Goal: Task Accomplishment & Management: Use online tool/utility

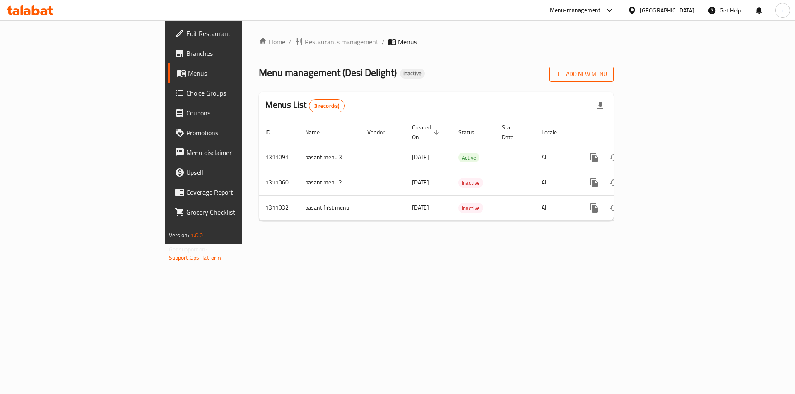
click at [613, 67] on button "Add New Menu" at bounding box center [581, 74] width 64 height 15
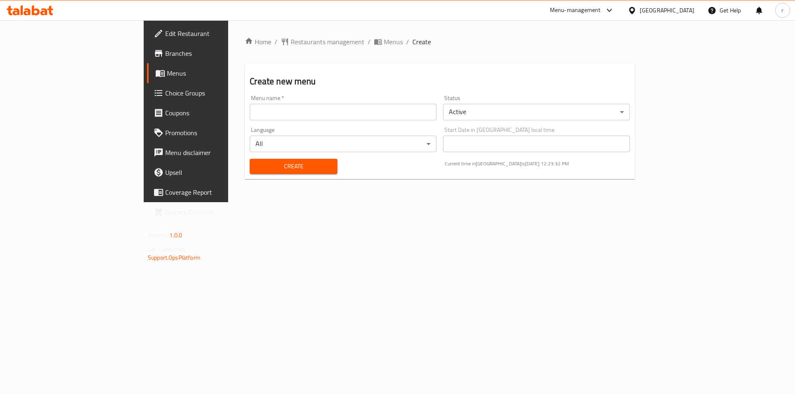
click at [250, 106] on input "text" at bounding box center [343, 112] width 187 height 17
click at [250, 114] on input "ritaj 10_9_2025" at bounding box center [343, 112] width 187 height 17
type input "ritaj 16_9_2025"
click at [289, 169] on span "Create" at bounding box center [293, 166] width 74 height 10
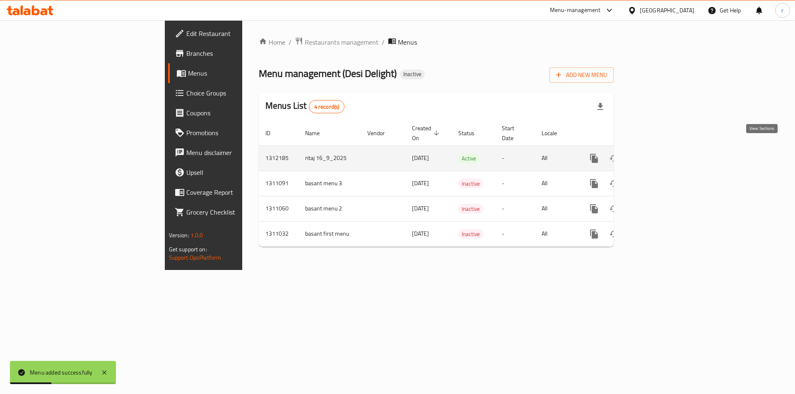
click at [659, 154] on icon "enhanced table" at bounding box center [654, 159] width 10 height 10
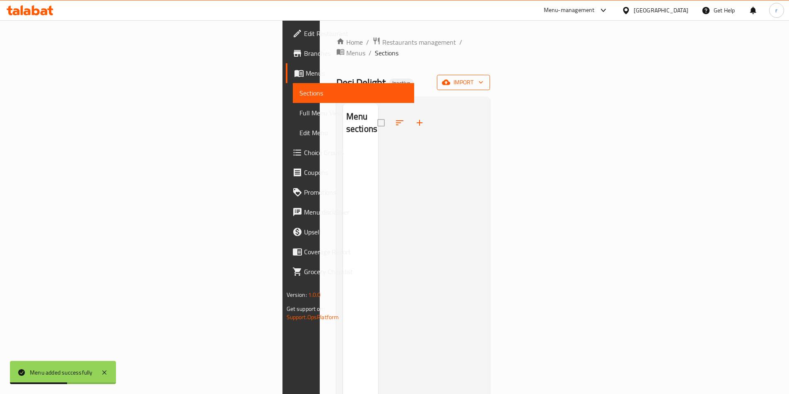
click at [490, 78] on button "import" at bounding box center [463, 82] width 53 height 15
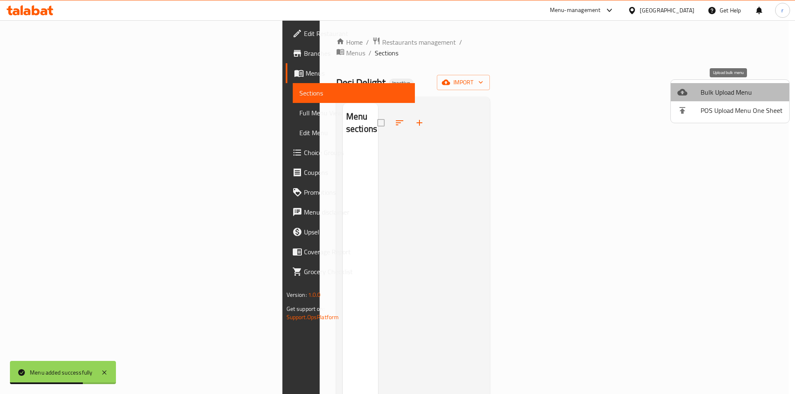
click at [733, 92] on span "Bulk Upload Menu" at bounding box center [741, 92] width 82 height 10
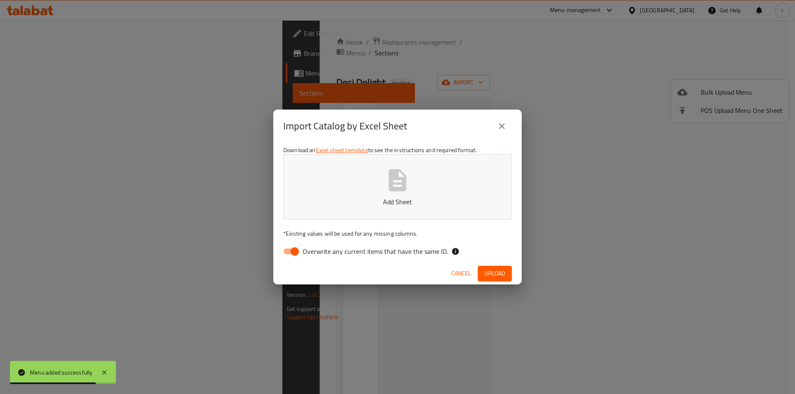
click at [293, 250] on input "Overwrite any current items that have the same ID." at bounding box center [294, 252] width 47 height 16
checkbox input "false"
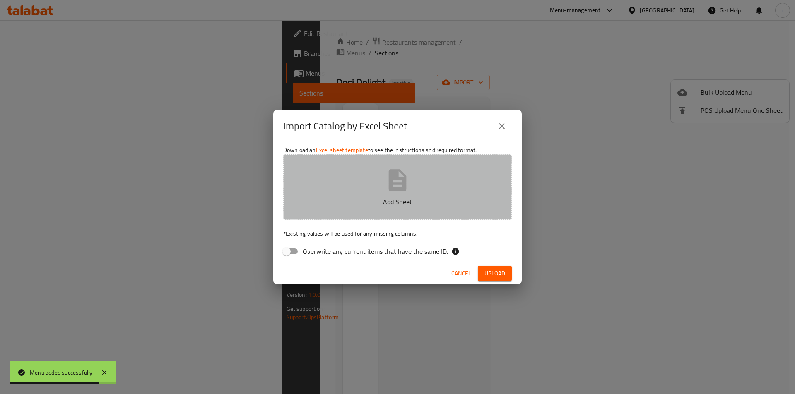
click at [370, 157] on button "Add Sheet" at bounding box center [397, 186] width 229 height 65
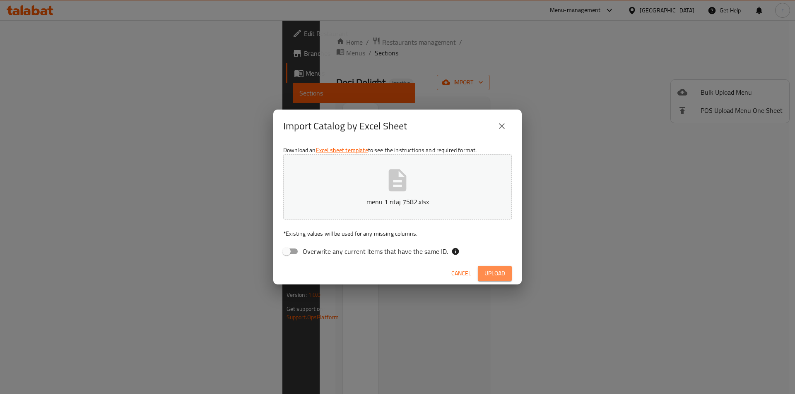
click at [506, 275] on button "Upload" at bounding box center [495, 273] width 34 height 15
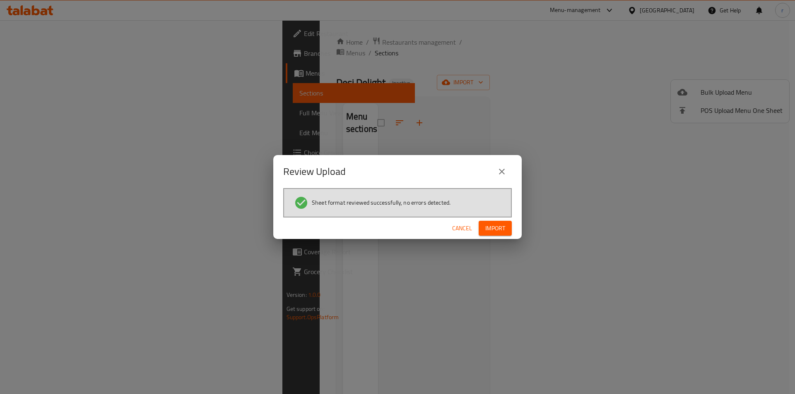
click at [494, 230] on span "Import" at bounding box center [495, 229] width 20 height 10
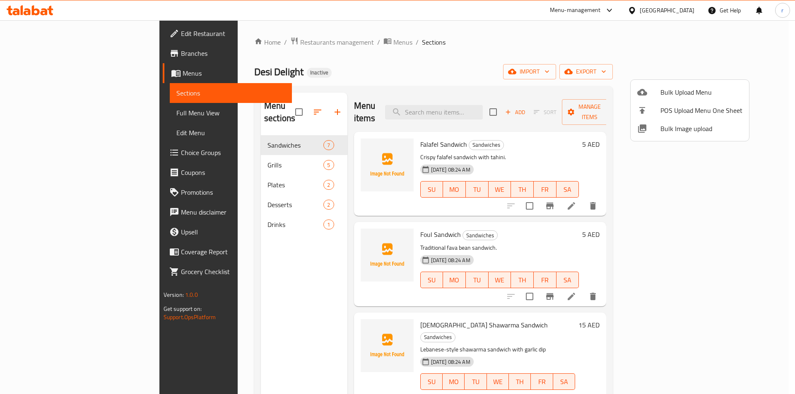
click at [762, 216] on div at bounding box center [397, 197] width 795 height 394
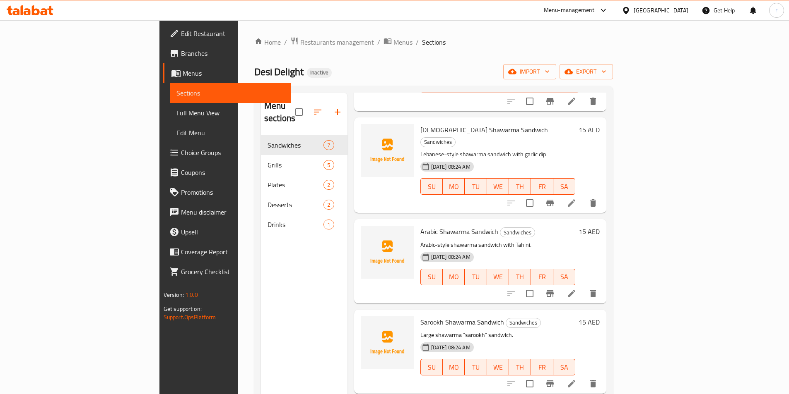
scroll to position [259, 0]
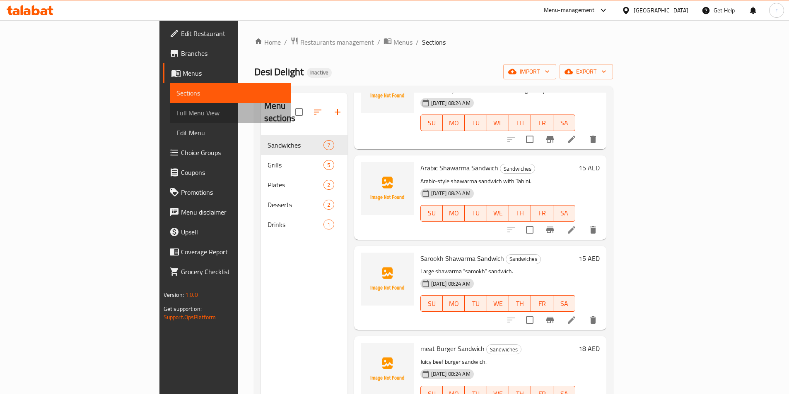
click at [170, 118] on link "Full Menu View" at bounding box center [230, 113] width 121 height 20
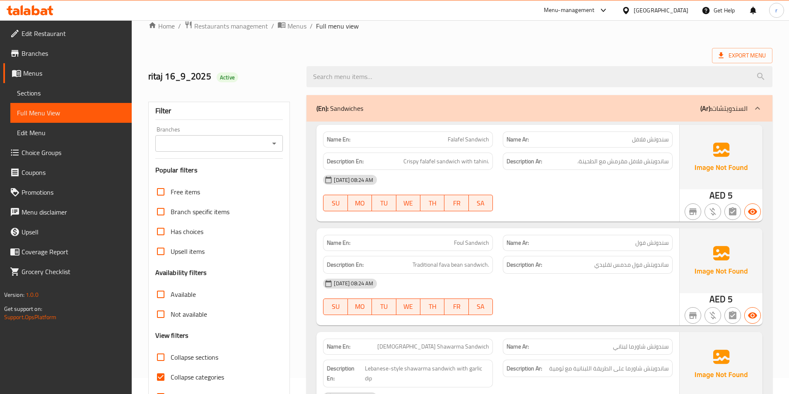
scroll to position [166, 0]
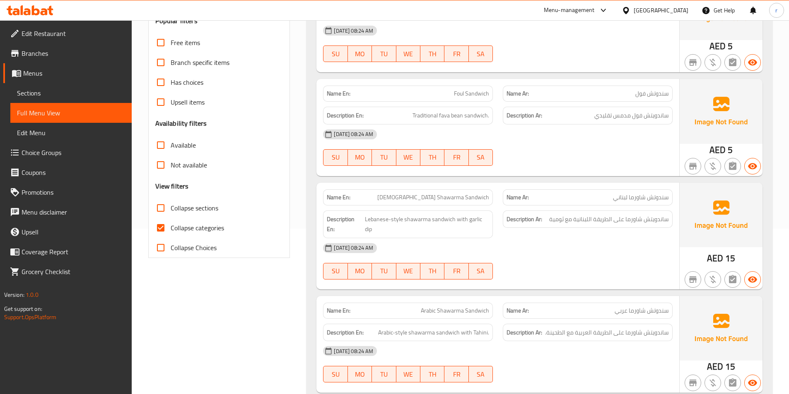
click at [182, 233] on span "Collapse categories" at bounding box center [197, 228] width 53 height 10
click at [171, 233] on input "Collapse categories" at bounding box center [161, 228] width 20 height 20
checkbox input "false"
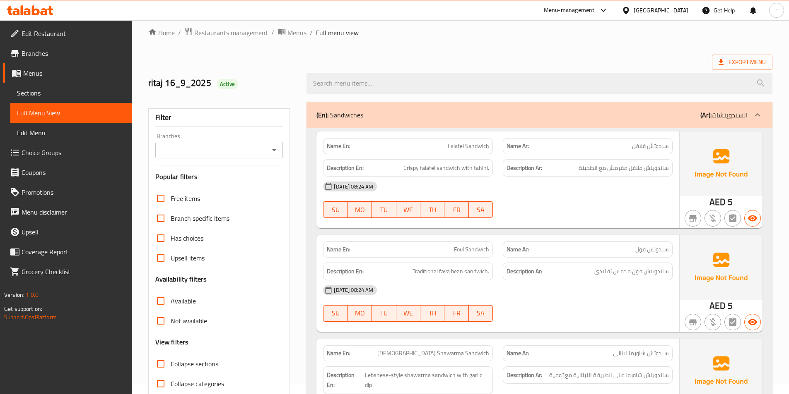
scroll to position [0, 0]
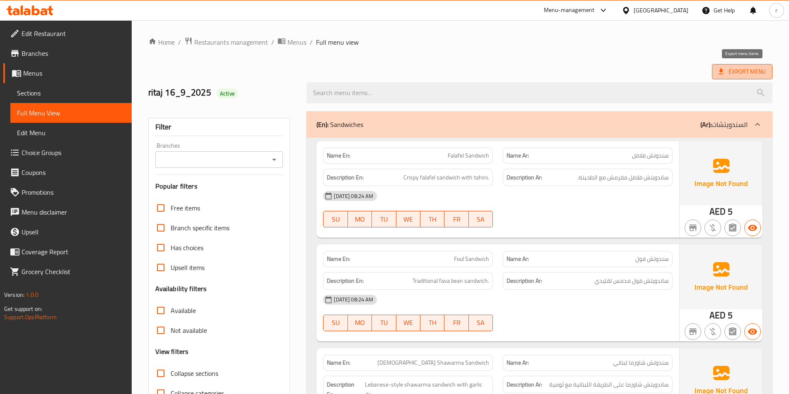
click at [758, 76] on span "Export Menu" at bounding box center [741, 72] width 47 height 10
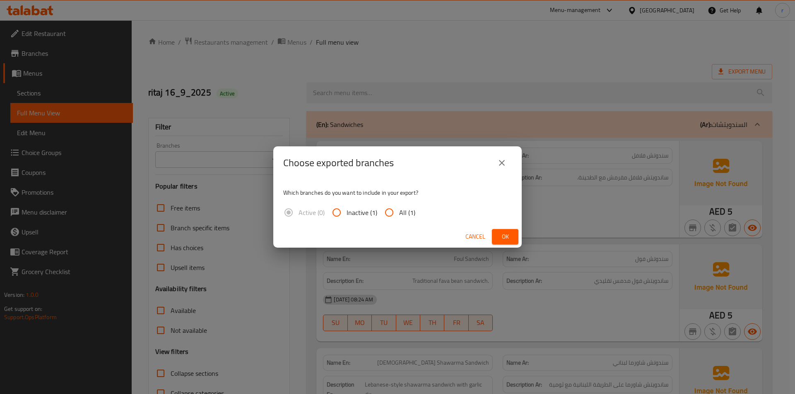
click at [406, 209] on span "All (1)" at bounding box center [407, 213] width 16 height 10
click at [399, 209] on input "All (1)" at bounding box center [389, 213] width 20 height 20
radio input "true"
click at [514, 238] on button "Ok" at bounding box center [505, 236] width 26 height 15
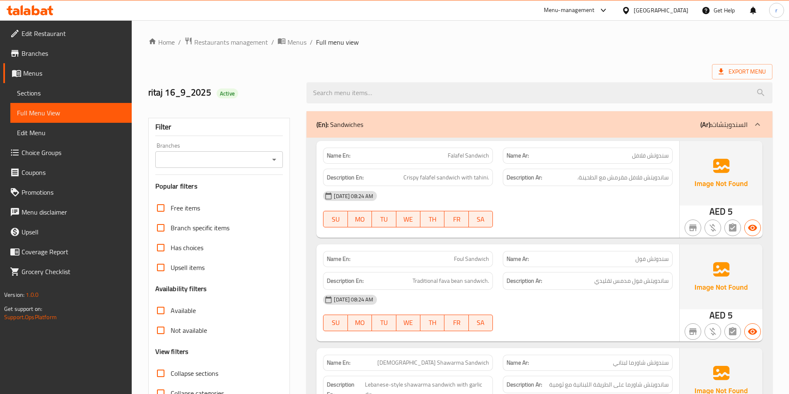
click at [39, 77] on span "Menus" at bounding box center [74, 73] width 102 height 10
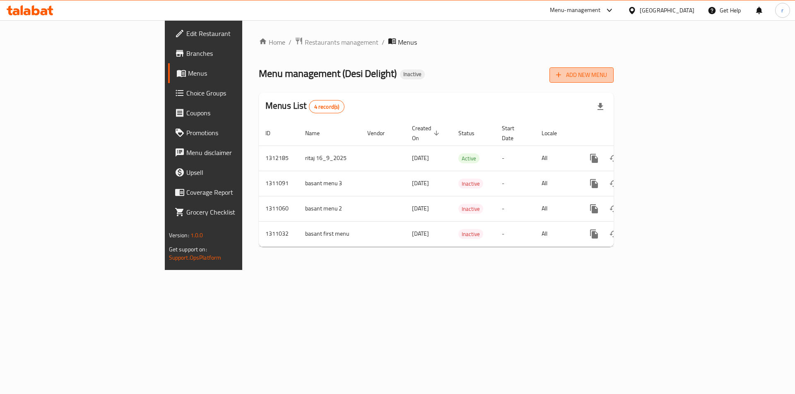
click at [607, 80] on span "Add New Menu" at bounding box center [581, 75] width 51 height 10
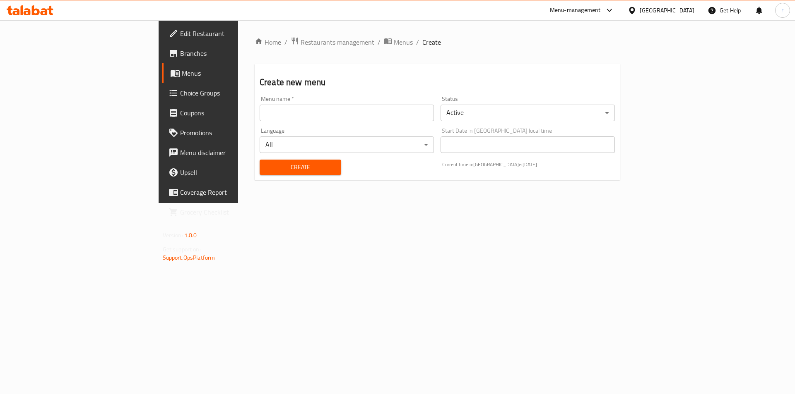
click at [301, 114] on input "text" at bounding box center [347, 113] width 174 height 17
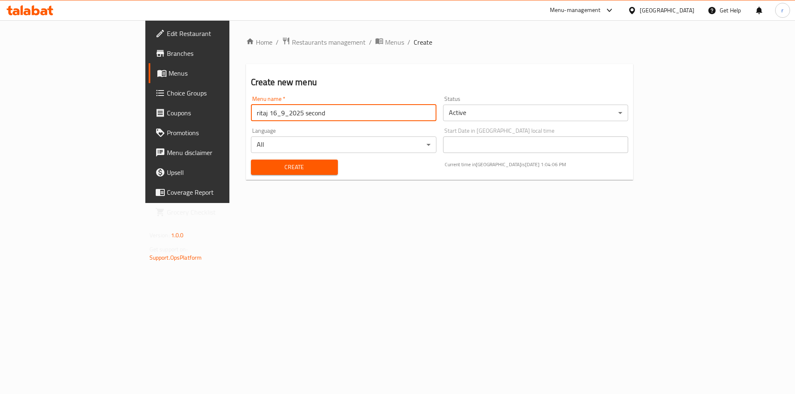
type input "ritaj 16_9_2025 second"
click at [251, 173] on button "Create" at bounding box center [294, 167] width 87 height 15
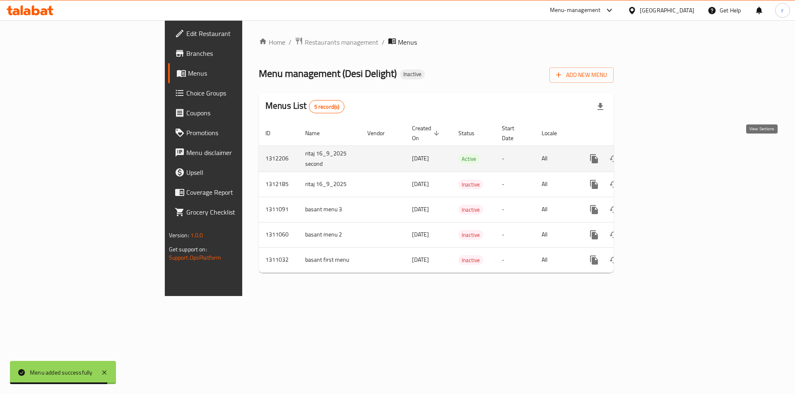
click at [657, 155] on icon "enhanced table" at bounding box center [653, 158] width 7 height 7
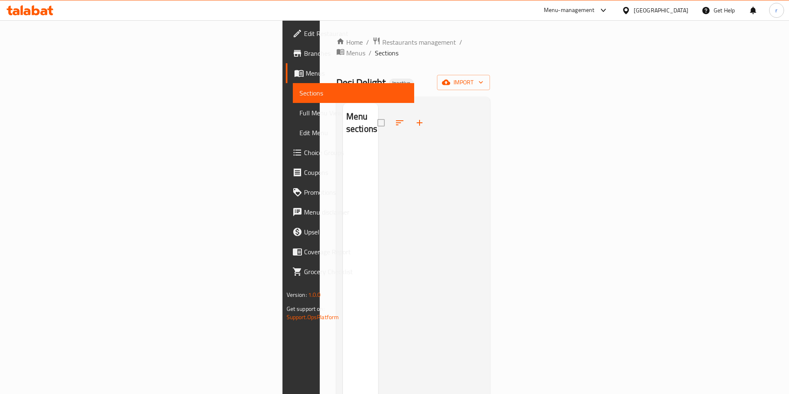
click at [490, 75] on div "Desi Delight Inactive import" at bounding box center [413, 82] width 154 height 15
click at [450, 80] on icon "button" at bounding box center [446, 82] width 8 height 5
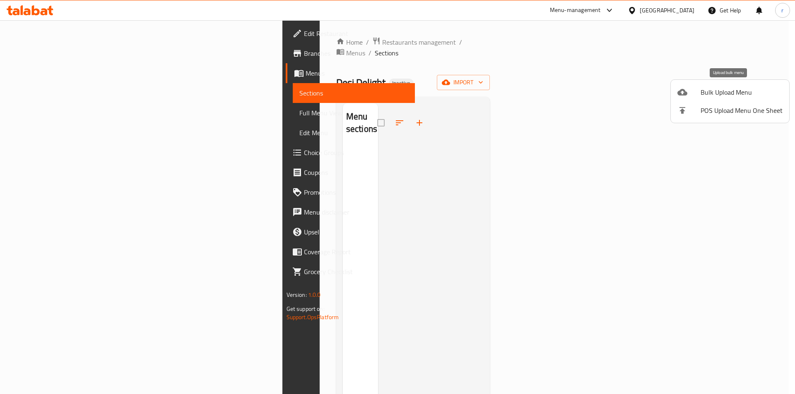
click at [718, 88] on span "Bulk Upload Menu" at bounding box center [741, 92] width 82 height 10
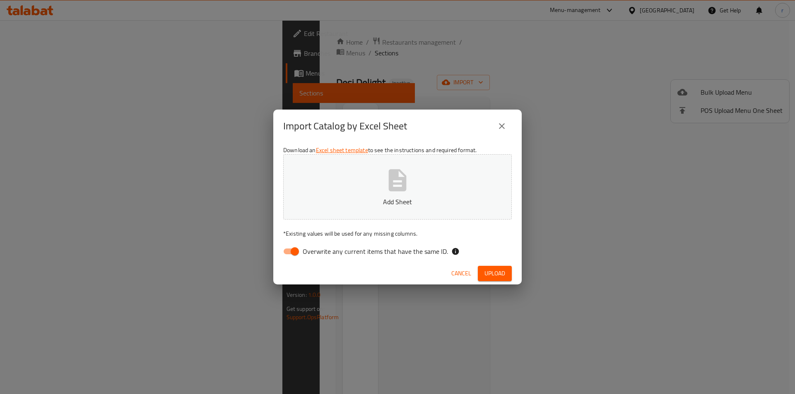
click at [312, 251] on span "Overwrite any current items that have the same ID." at bounding box center [375, 252] width 145 height 10
click at [312, 251] on input "Overwrite any current items that have the same ID." at bounding box center [294, 252] width 47 height 16
checkbox input "false"
click at [491, 268] on button "Upload" at bounding box center [495, 273] width 34 height 15
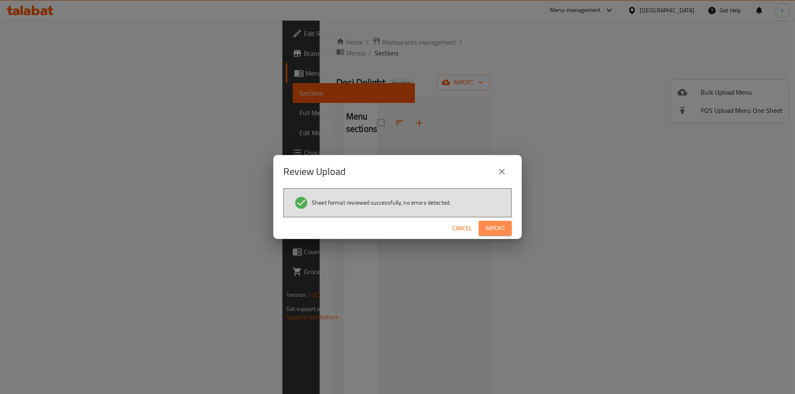
click at [506, 229] on button "Import" at bounding box center [495, 228] width 33 height 15
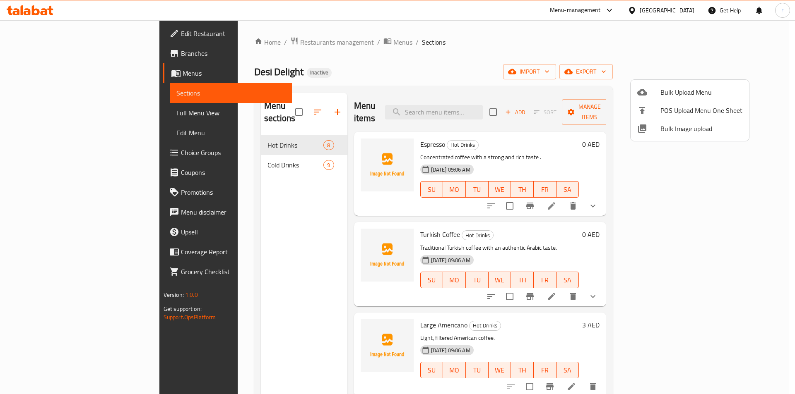
click at [199, 159] on div at bounding box center [397, 197] width 795 height 394
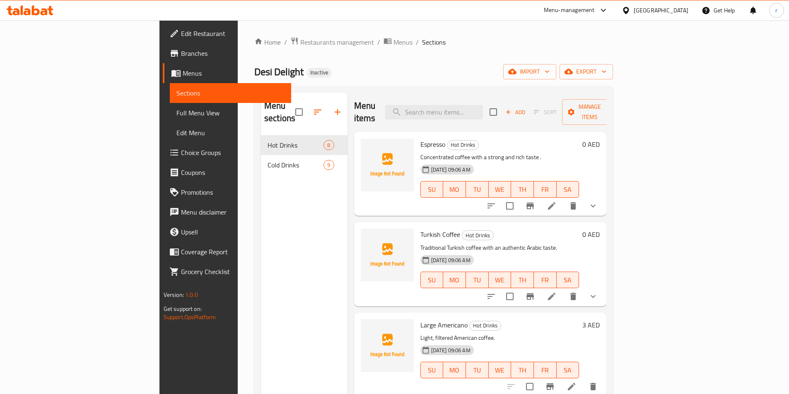
click at [261, 132] on nav "Hot Drinks 8 Cold Drinks 9" at bounding box center [304, 155] width 87 height 46
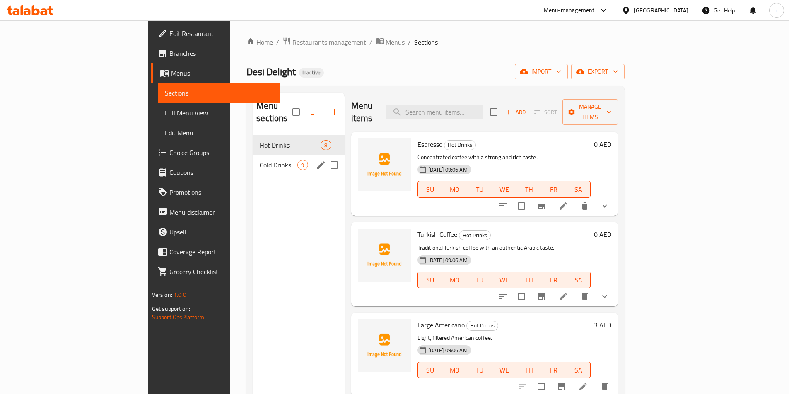
click at [260, 160] on span "Cold Drinks" at bounding box center [279, 165] width 38 height 10
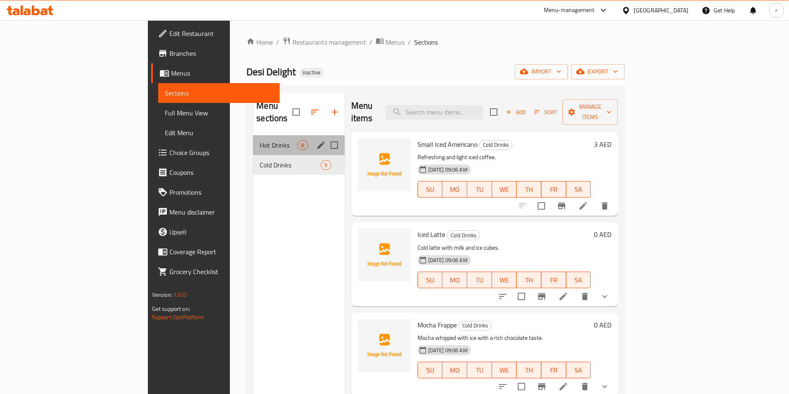
click at [253, 135] on div "Hot Drinks 8" at bounding box center [298, 145] width 91 height 20
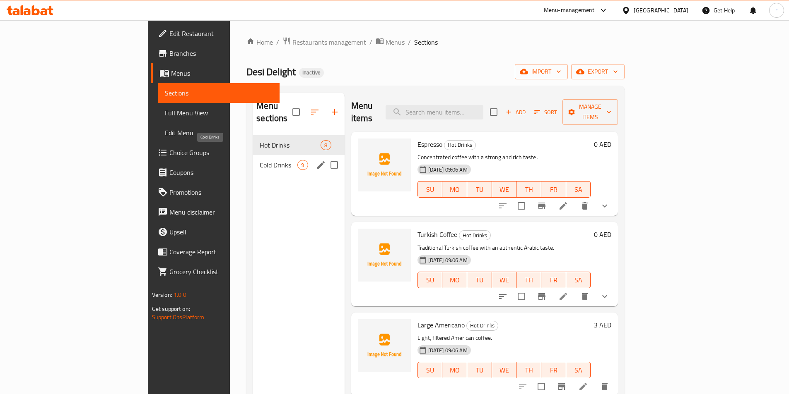
click at [260, 160] on span "Cold Drinks" at bounding box center [279, 165] width 38 height 10
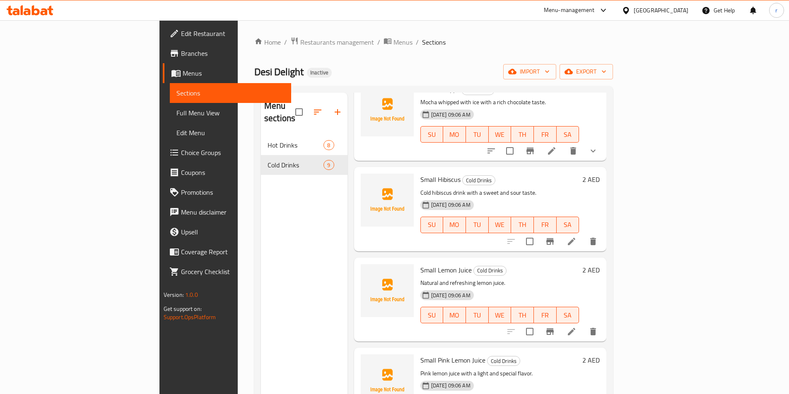
scroll to position [290, 0]
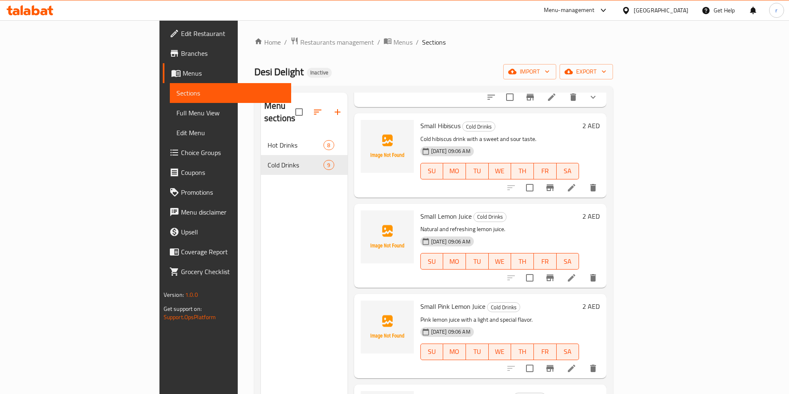
click at [176, 113] on span "Full Menu View" at bounding box center [230, 113] width 108 height 10
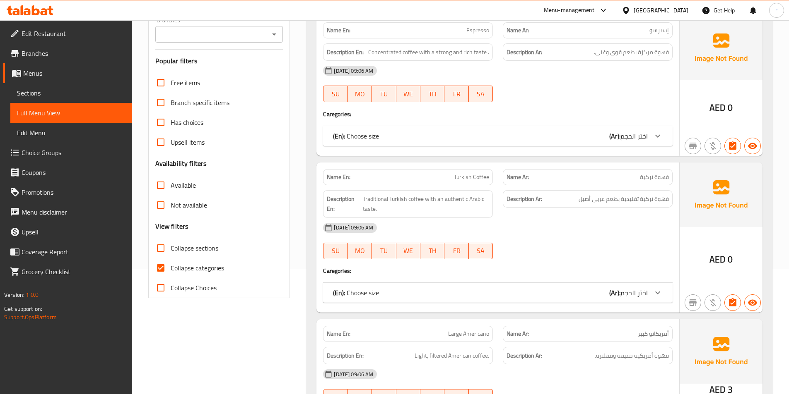
scroll to position [166, 0]
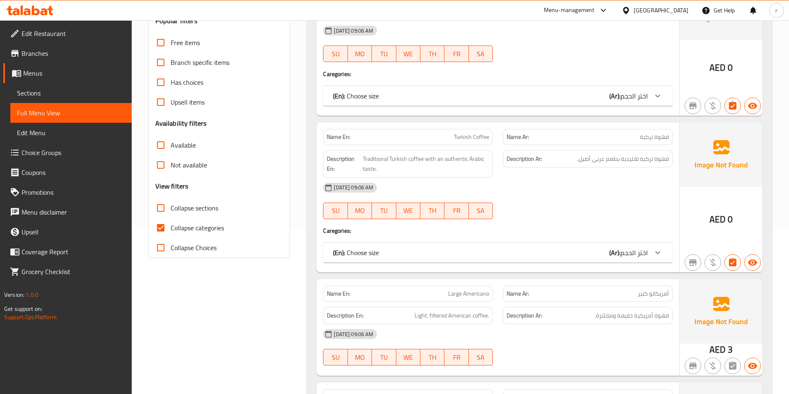
click at [190, 229] on span "Collapse categories" at bounding box center [197, 228] width 53 height 10
click at [171, 229] on input "Collapse categories" at bounding box center [161, 228] width 20 height 20
checkbox input "false"
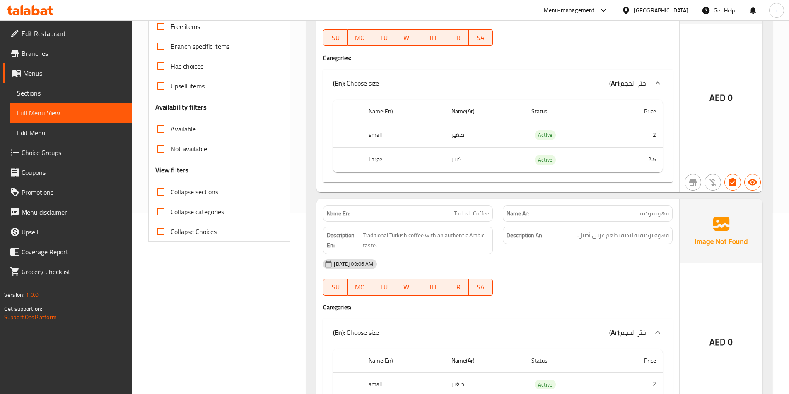
scroll to position [0, 0]
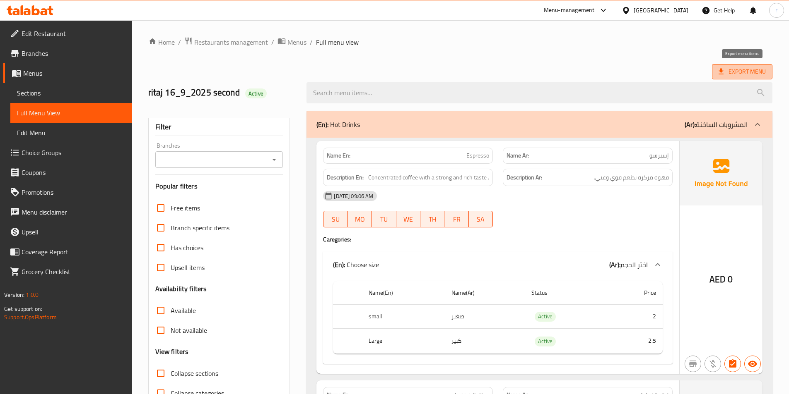
click at [740, 75] on span "Export Menu" at bounding box center [741, 72] width 47 height 10
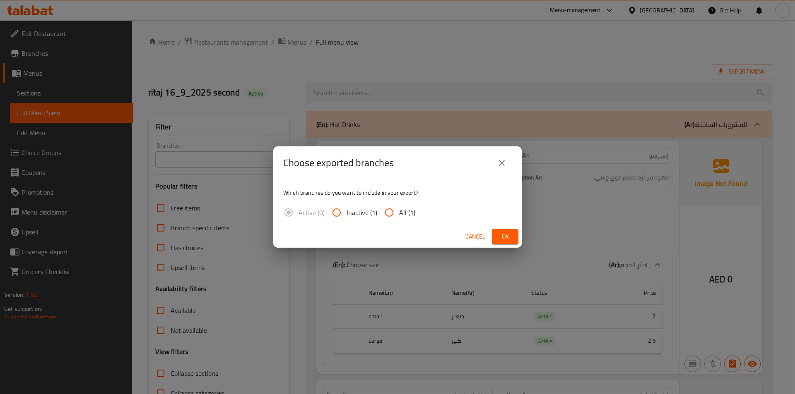
click at [406, 209] on span "All (1)" at bounding box center [407, 213] width 16 height 10
click at [399, 209] on input "All (1)" at bounding box center [389, 213] width 20 height 20
radio input "true"
click at [512, 233] on button "Ok" at bounding box center [505, 236] width 26 height 15
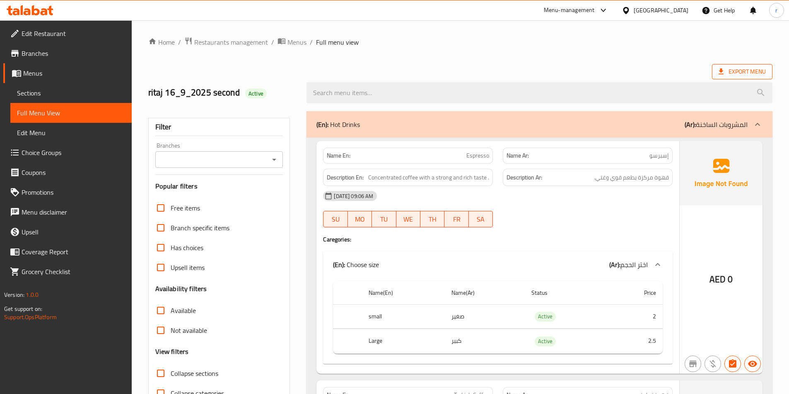
click at [719, 74] on icon at bounding box center [721, 71] width 8 height 8
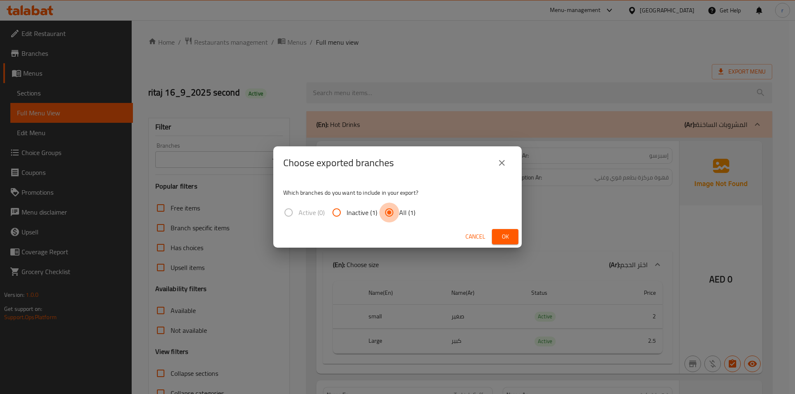
click at [396, 213] on input "All (1)" at bounding box center [389, 213] width 20 height 20
click at [489, 233] on div "Cancel Ok" at bounding box center [397, 237] width 248 height 22
click at [500, 233] on span "Ok" at bounding box center [504, 237] width 13 height 10
